Goal: Register for event/course

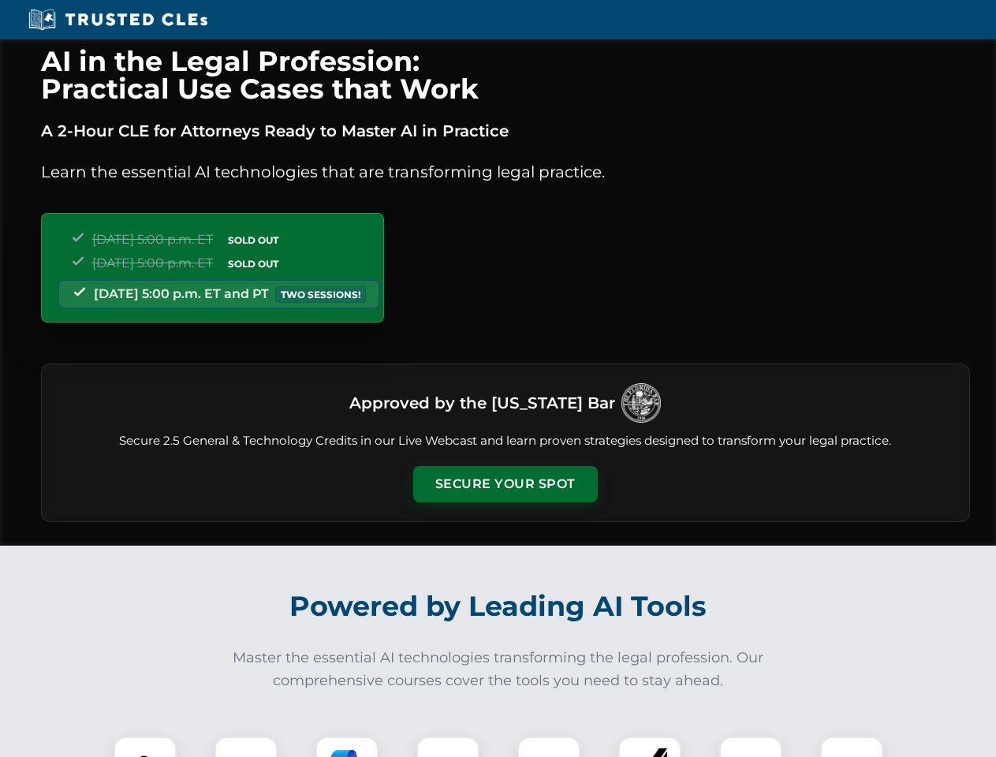
click at [505, 484] on button "Secure Your Spot" at bounding box center [505, 484] width 185 height 36
click at [145, 747] on img at bounding box center [145, 768] width 46 height 46
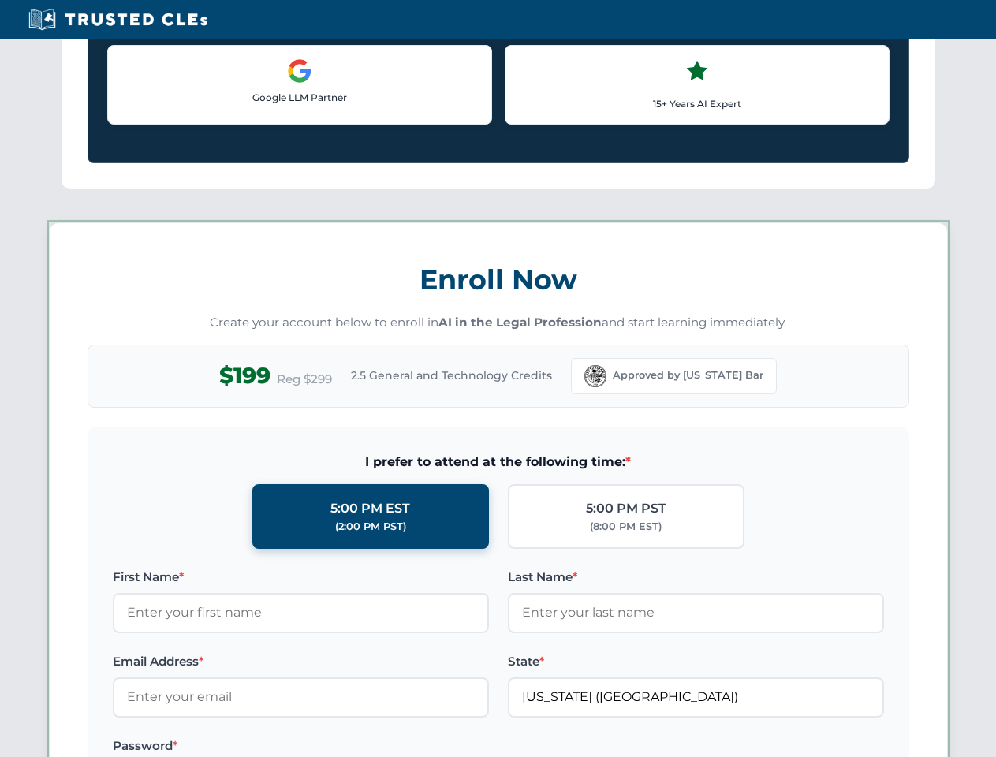
click at [347, 747] on label "Password *" at bounding box center [301, 746] width 376 height 19
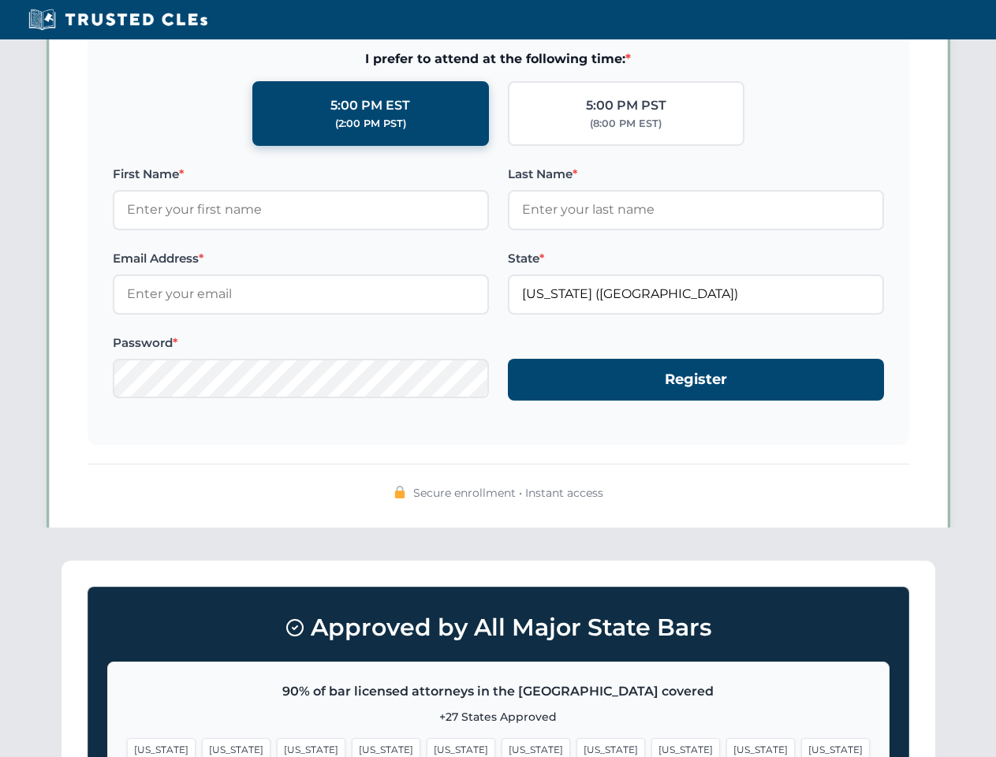
click at [727, 747] on span "[US_STATE]" at bounding box center [761, 749] width 69 height 23
